Goal: Register for event/course

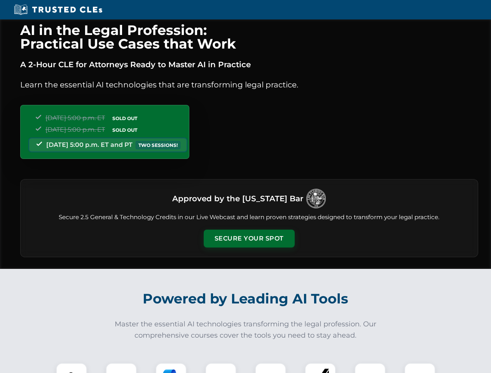
click at [249, 239] on button "Secure Your Spot" at bounding box center [249, 239] width 91 height 18
click at [72, 368] on img at bounding box center [71, 378] width 23 height 23
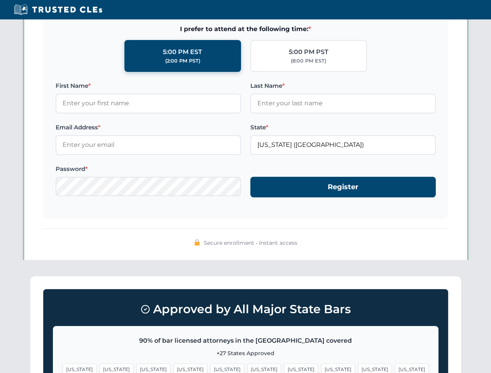
click at [284, 368] on span "[US_STATE]" at bounding box center [301, 369] width 34 height 11
click at [358, 368] on span "[US_STATE]" at bounding box center [375, 369] width 34 height 11
